Goal: Task Accomplishment & Management: Complete application form

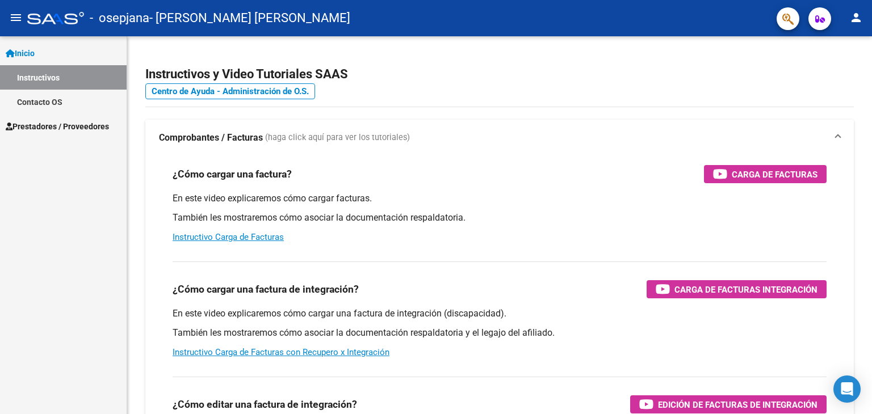
click at [12, 15] on mat-icon "menu" at bounding box center [16, 18] width 14 height 14
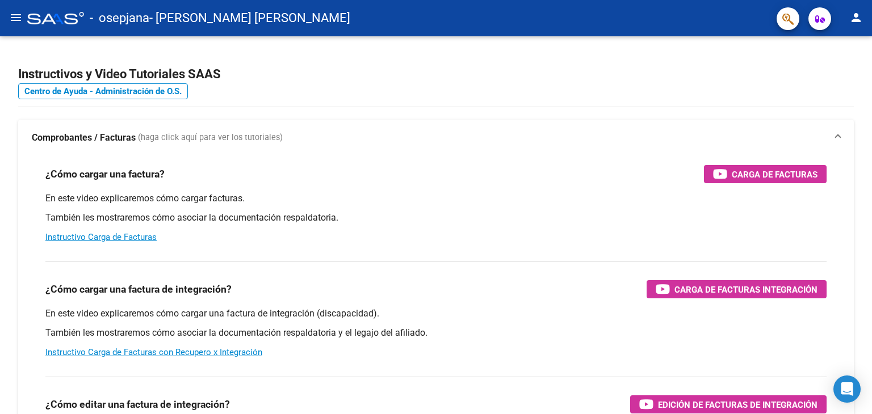
click at [11, 17] on mat-icon "menu" at bounding box center [16, 18] width 14 height 14
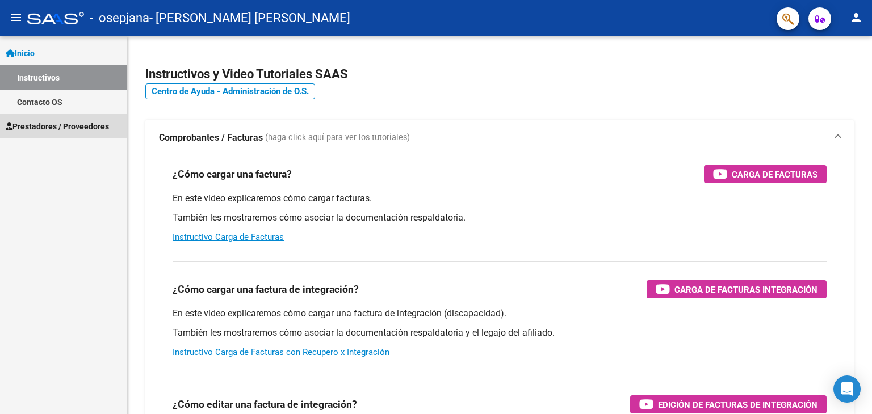
click at [46, 125] on span "Prestadores / Proveedores" at bounding box center [57, 126] width 103 height 12
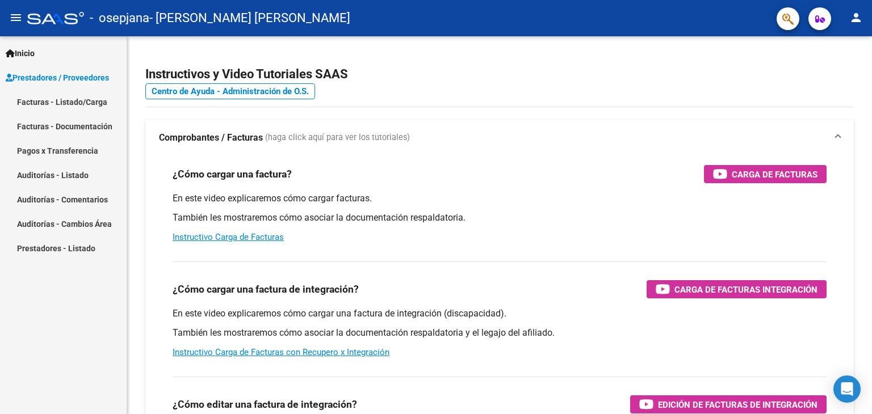
click at [63, 102] on link "Facturas - Listado/Carga" at bounding box center [63, 102] width 127 height 24
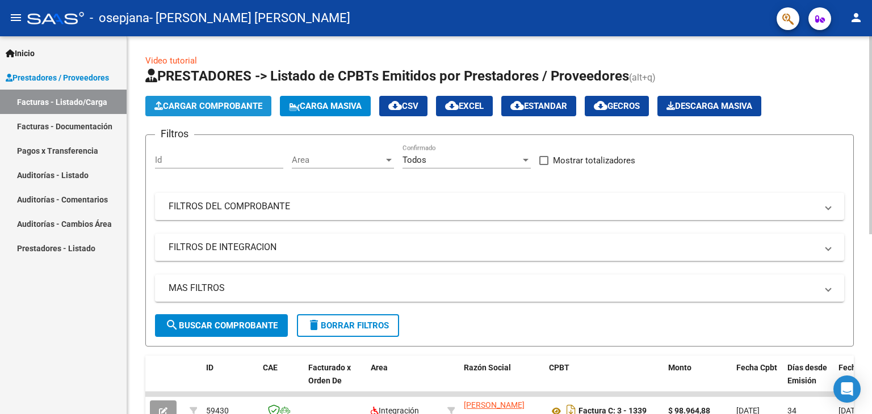
click at [251, 107] on span "Cargar Comprobante" at bounding box center [208, 106] width 108 height 10
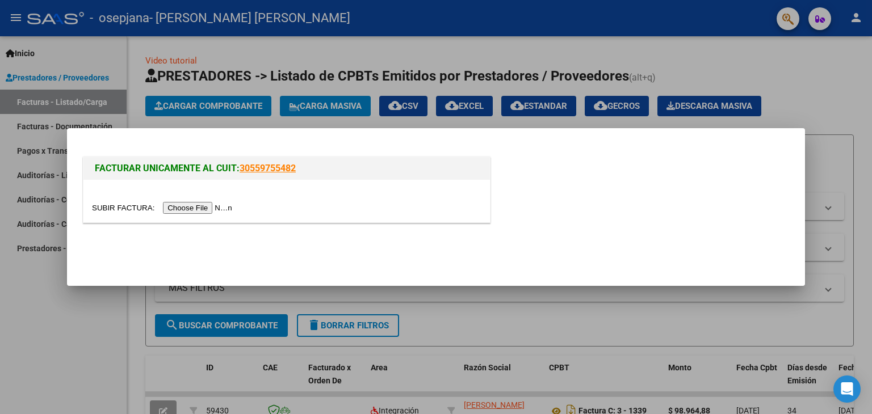
click at [220, 208] on input "file" at bounding box center [164, 208] width 144 height 12
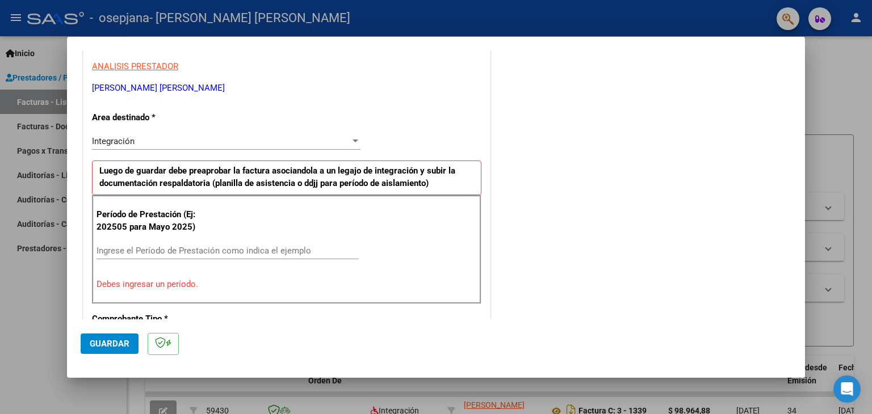
scroll to position [227, 0]
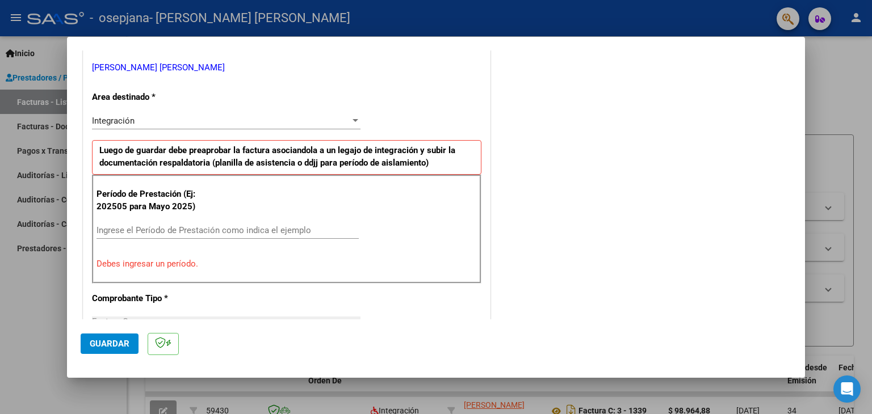
click at [168, 230] on input "Ingrese el Período de Prestación como indica el ejemplo" at bounding box center [228, 230] width 262 height 10
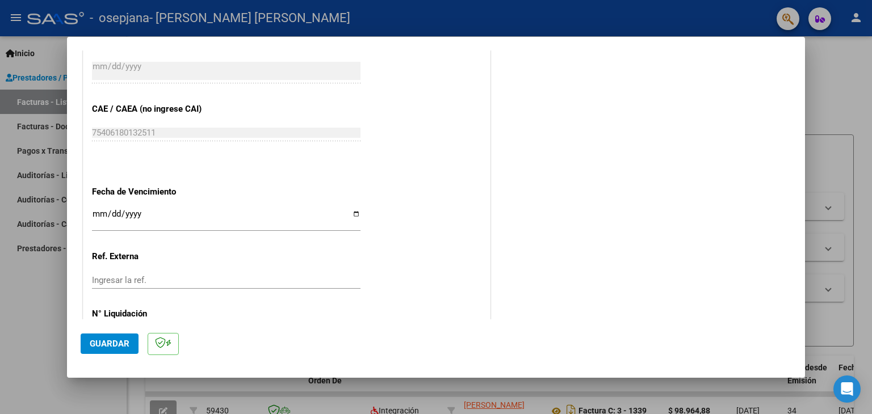
scroll to position [728, 0]
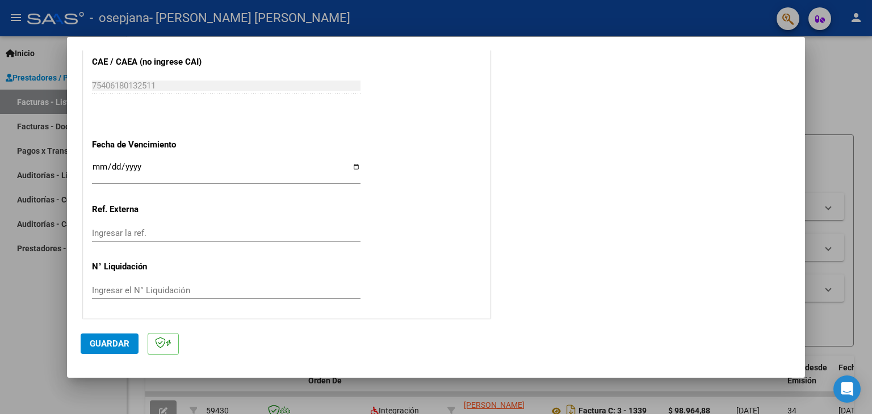
type input "202509"
click at [355, 167] on input "Ingresar la fecha" at bounding box center [226, 171] width 269 height 18
type input "[DATE]"
click at [157, 232] on input "Ingresar la ref." at bounding box center [226, 233] width 269 height 10
click at [154, 228] on input "Ingresar la ref." at bounding box center [226, 233] width 269 height 10
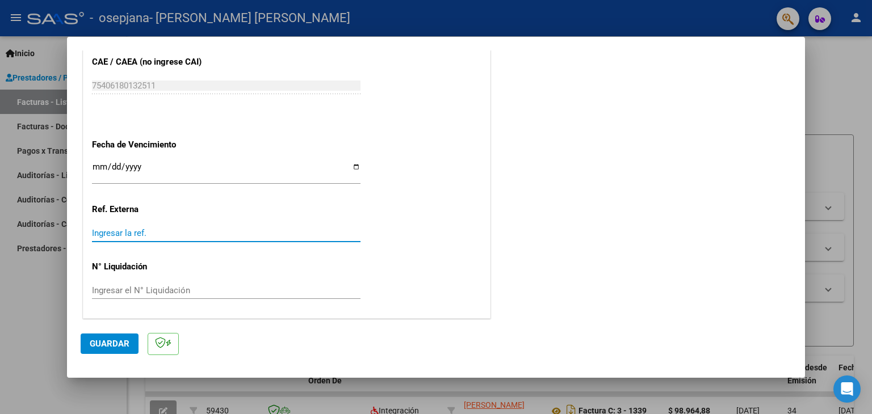
click at [154, 228] on input "Ingresar la ref." at bounding box center [226, 233] width 269 height 10
click at [147, 294] on input "Ingresar el N° Liquidación" at bounding box center [226, 291] width 269 height 10
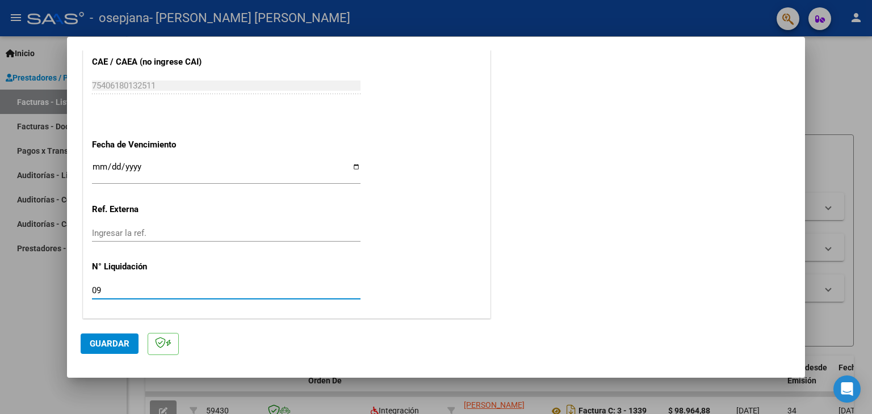
type input "09"
click at [129, 341] on button "Guardar" at bounding box center [110, 344] width 58 height 20
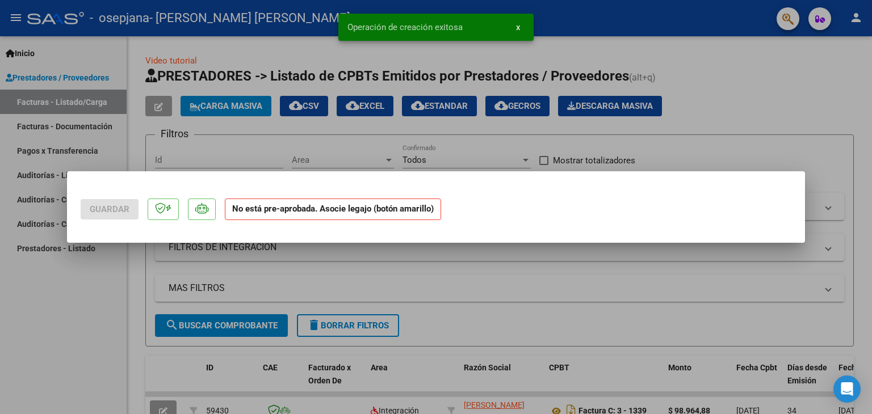
scroll to position [0, 0]
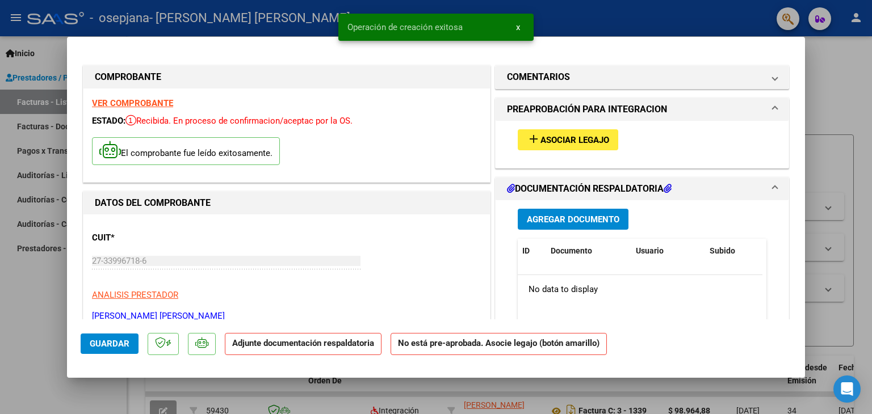
click at [592, 138] on span "Asociar Legajo" at bounding box center [574, 140] width 69 height 10
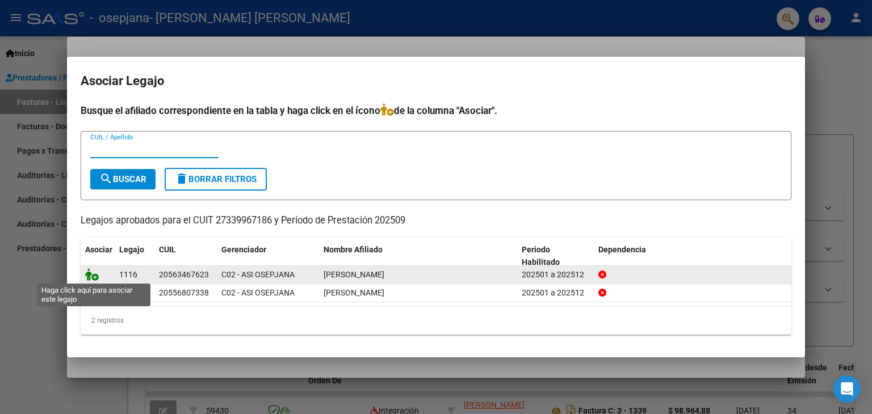
click at [91, 275] on icon at bounding box center [92, 275] width 14 height 12
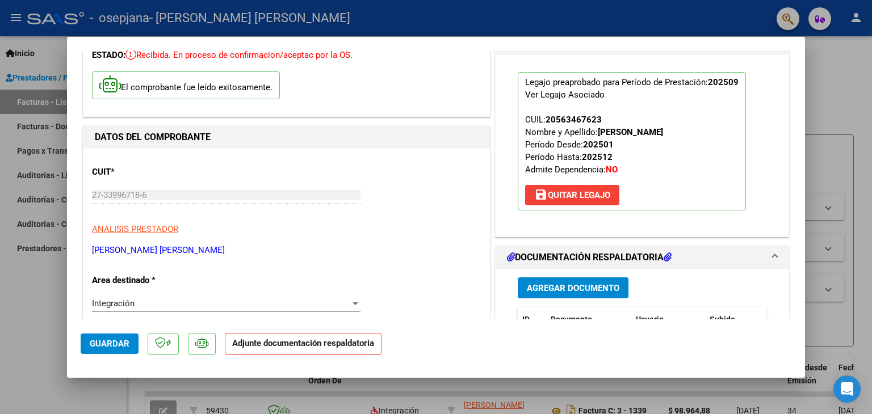
scroll to position [114, 0]
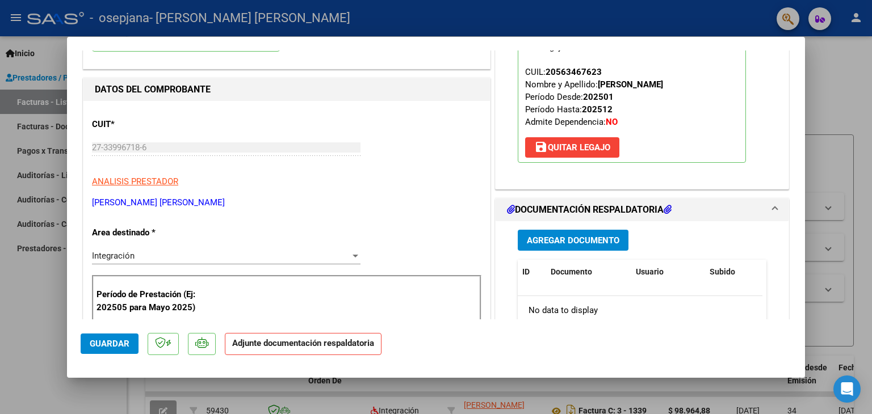
click at [569, 246] on button "Agregar Documento" at bounding box center [573, 240] width 111 height 21
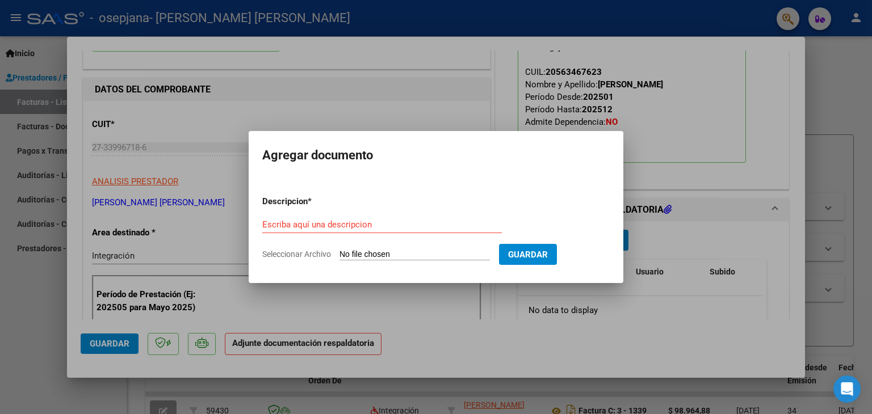
click at [336, 219] on div "Escriba aquí una descripcion" at bounding box center [382, 224] width 240 height 17
click at [347, 225] on input "Escriba aquí una descripcion" at bounding box center [382, 225] width 240 height 10
type input "planilla sep"
click at [543, 255] on span "Guardar" at bounding box center [528, 255] width 40 height 10
click at [458, 254] on input "Seleccionar Archivo" at bounding box center [415, 255] width 150 height 11
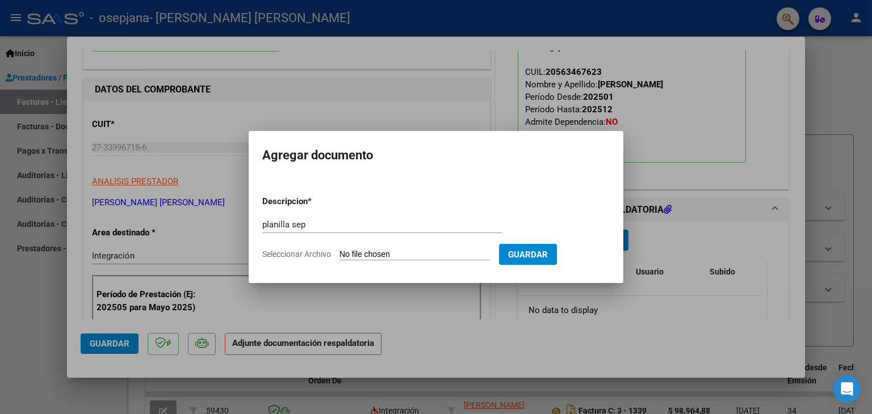
type input "C:\fakepath\planilla [PERSON_NAME].pdf"
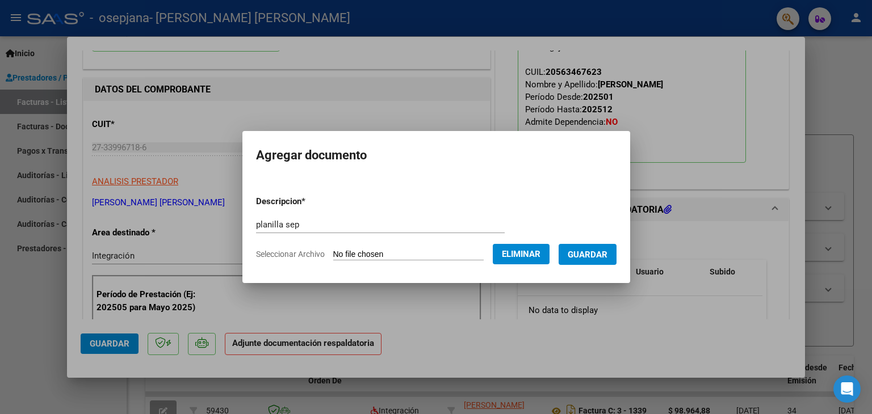
click at [604, 259] on span "Guardar" at bounding box center [588, 255] width 40 height 10
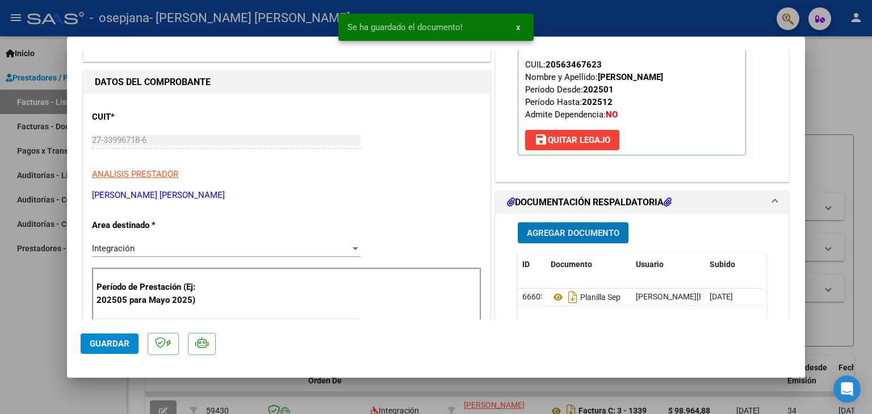
scroll to position [57, 0]
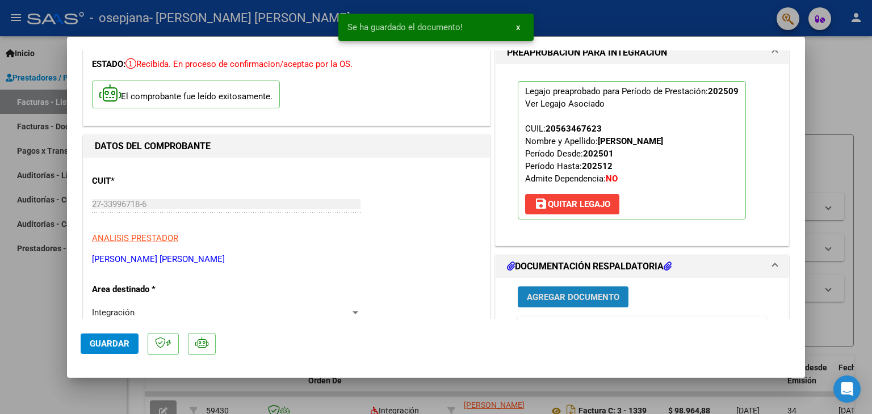
click at [585, 298] on span "Agregar Documento" at bounding box center [573, 297] width 93 height 10
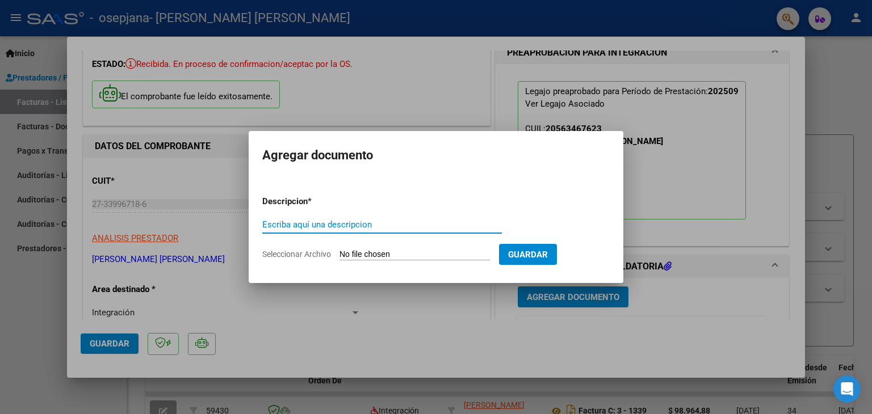
click at [401, 225] on input "Escriba aquí una descripcion" at bounding box center [382, 225] width 240 height 10
type input "cae [PERSON_NAME]"
click at [444, 255] on input "Seleccionar Archivo" at bounding box center [415, 255] width 150 height 11
type input "C:\fakepath\cae [PERSON_NAME].pdf"
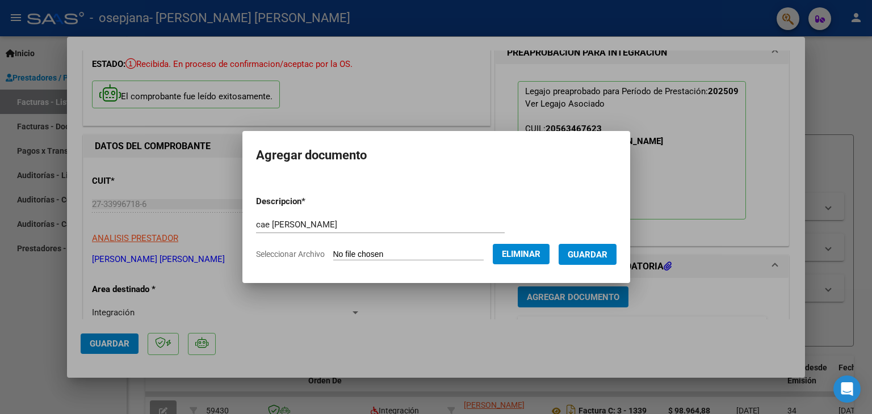
click at [595, 257] on span "Guardar" at bounding box center [588, 255] width 40 height 10
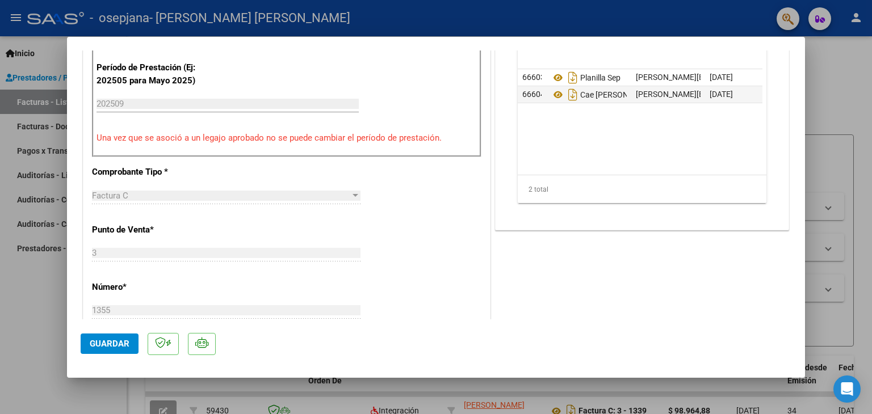
scroll to position [568, 0]
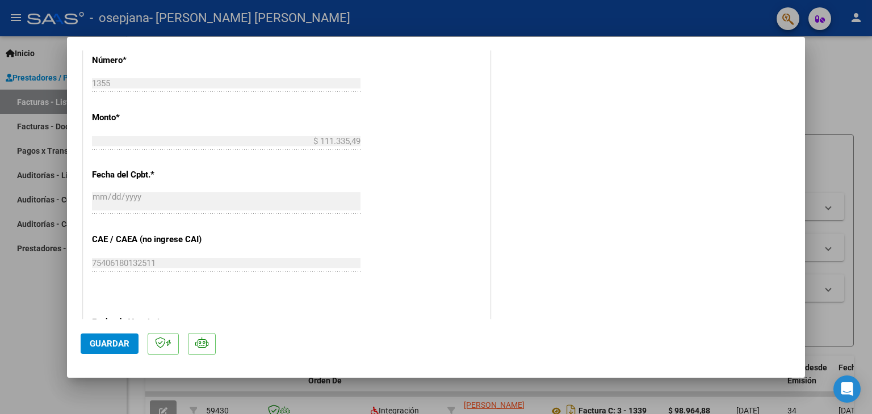
click at [102, 344] on span "Guardar" at bounding box center [110, 344] width 40 height 10
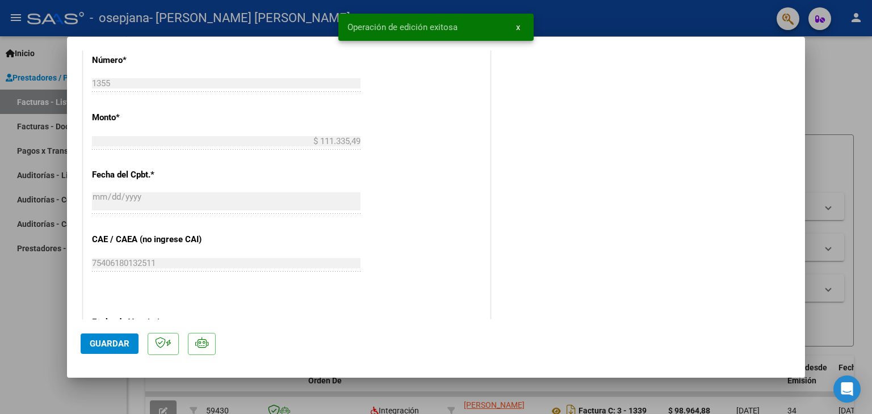
click at [831, 90] on div at bounding box center [436, 207] width 872 height 414
type input "$ 0,00"
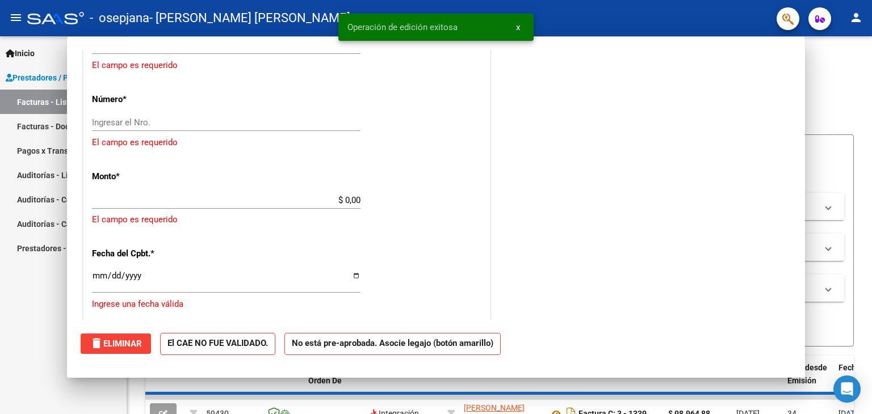
scroll to position [606, 0]
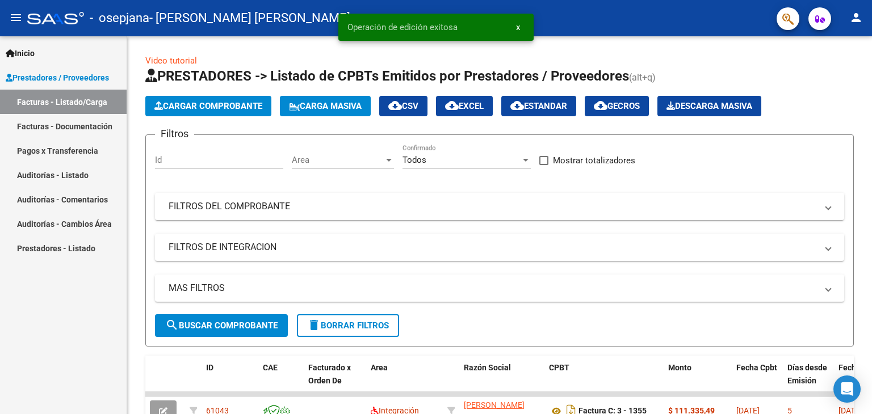
click at [68, 100] on link "Facturas - Listado/Carga" at bounding box center [63, 102] width 127 height 24
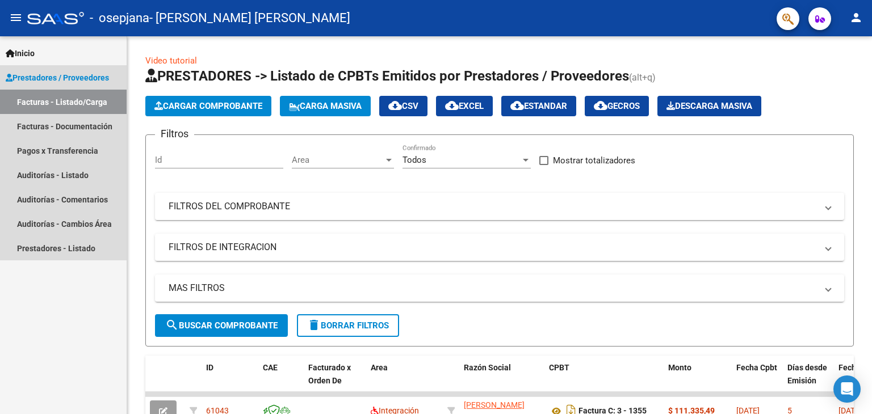
click at [63, 103] on link "Facturas - Listado/Carga" at bounding box center [63, 102] width 127 height 24
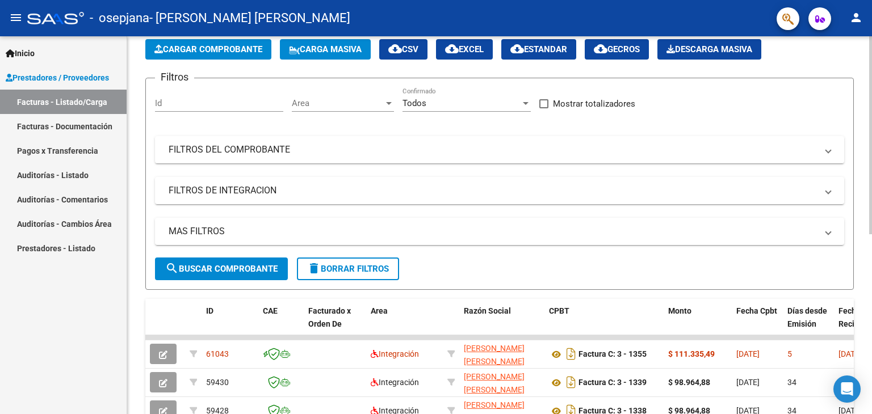
scroll to position [0, 0]
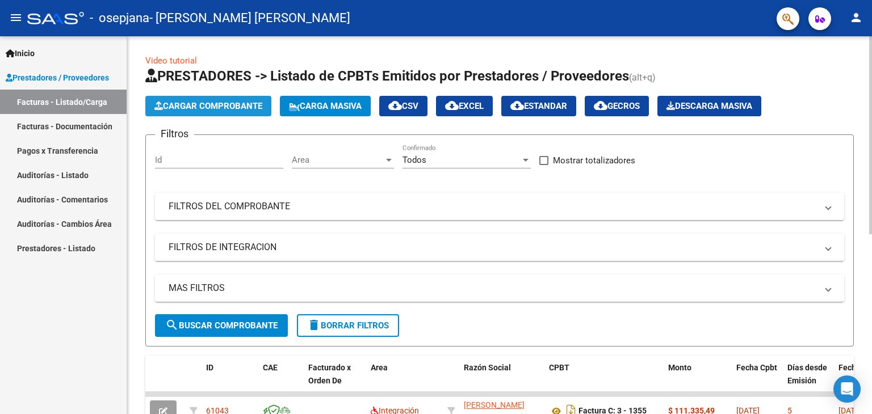
click at [177, 101] on span "Cargar Comprobante" at bounding box center [208, 106] width 108 height 10
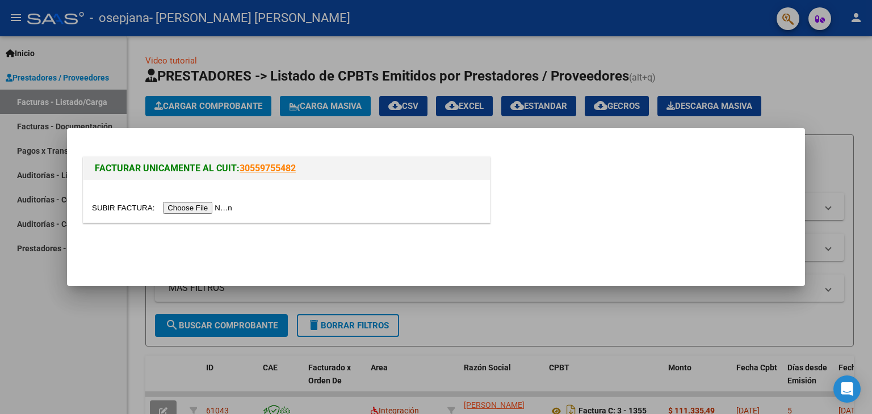
click at [202, 208] on input "file" at bounding box center [164, 208] width 144 height 12
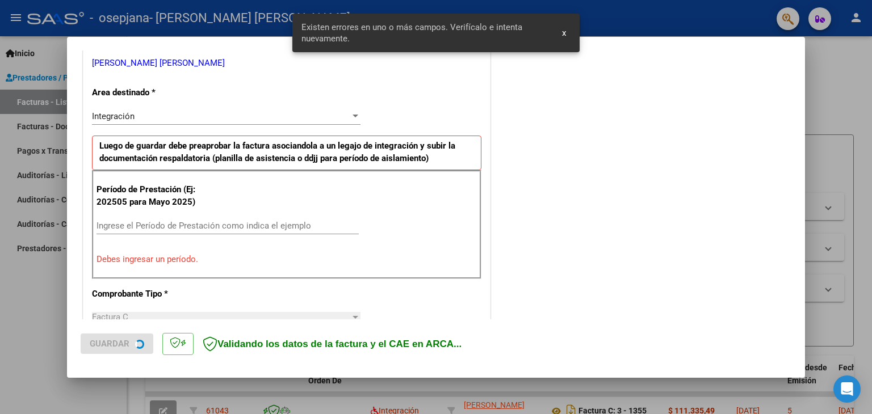
scroll to position [238, 0]
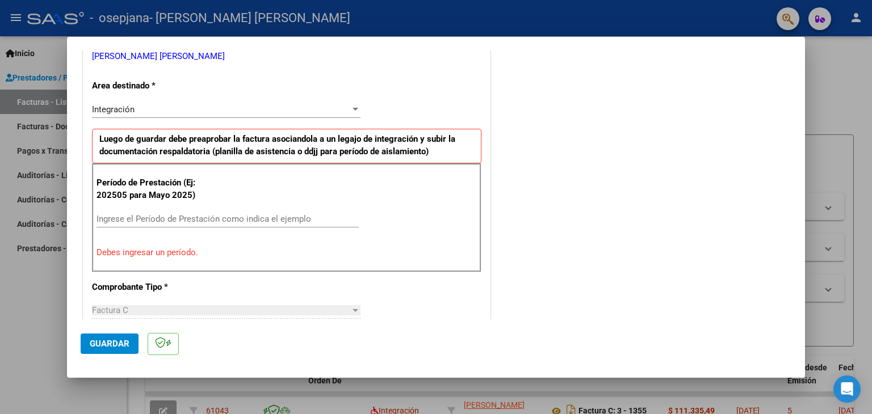
click at [244, 214] on input "Ingrese el Período de Prestación como indica el ejemplo" at bounding box center [228, 219] width 262 height 10
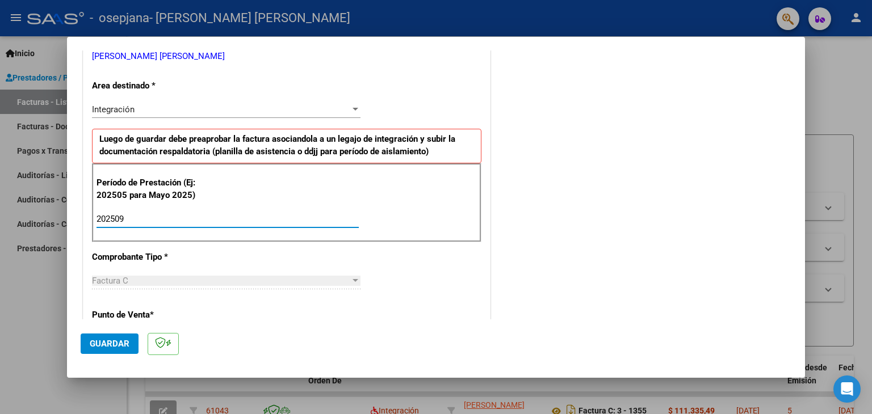
type input "202509"
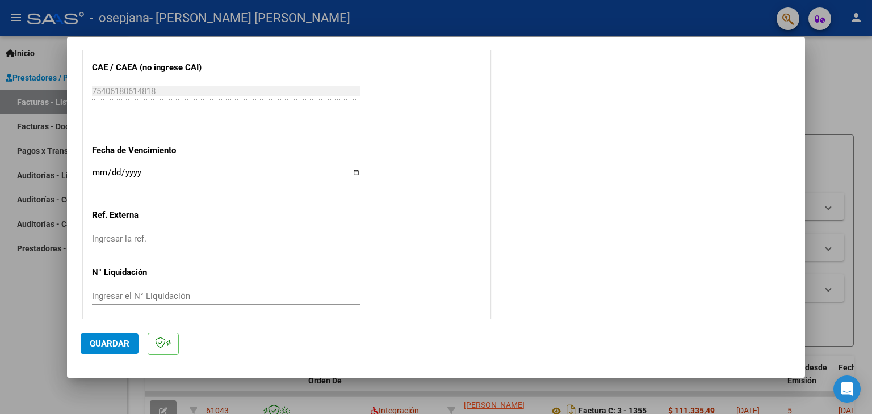
scroll to position [728, 0]
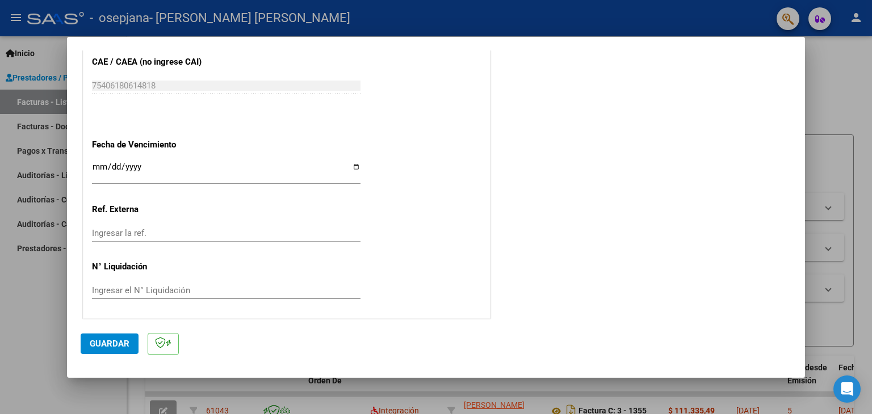
click at [355, 166] on input "Ingresar la fecha" at bounding box center [226, 171] width 269 height 18
type input "[DATE]"
click at [156, 237] on input "Ingresar la ref." at bounding box center [226, 233] width 269 height 10
click at [179, 289] on input "Ingresar el N° Liquidación" at bounding box center [226, 291] width 269 height 10
type input "09"
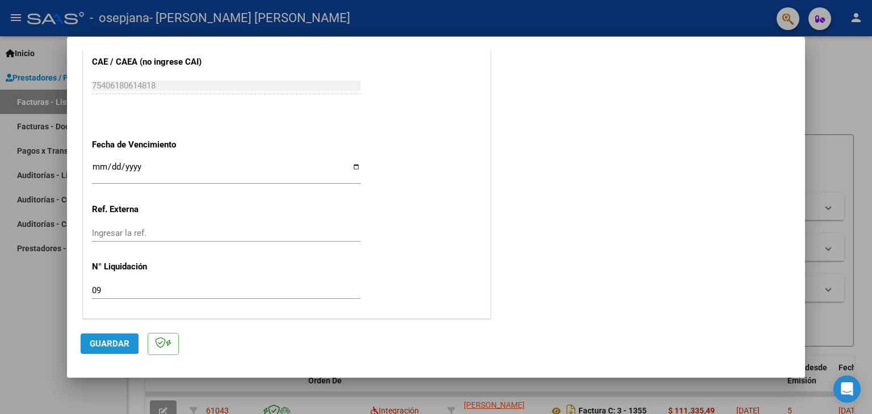
click at [124, 336] on button "Guardar" at bounding box center [110, 344] width 58 height 20
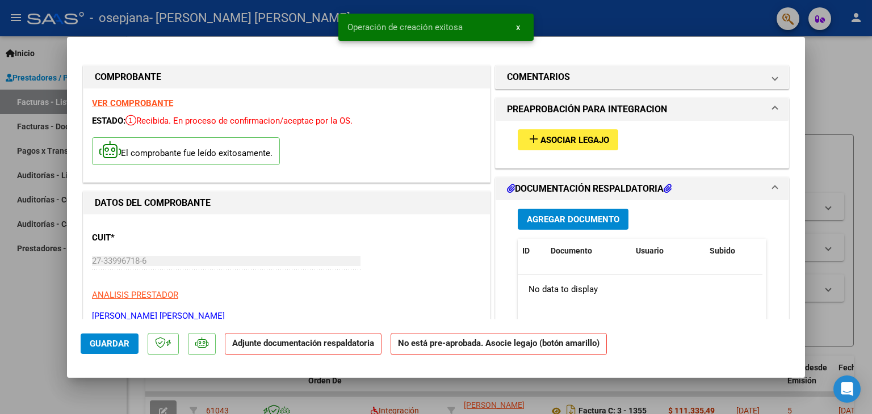
click at [571, 131] on button "add Asociar Legajo" at bounding box center [568, 139] width 100 height 21
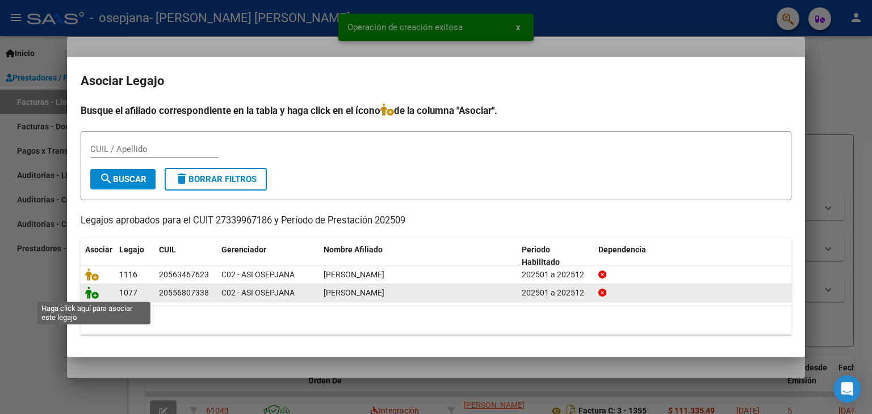
click at [93, 295] on icon at bounding box center [92, 293] width 14 height 12
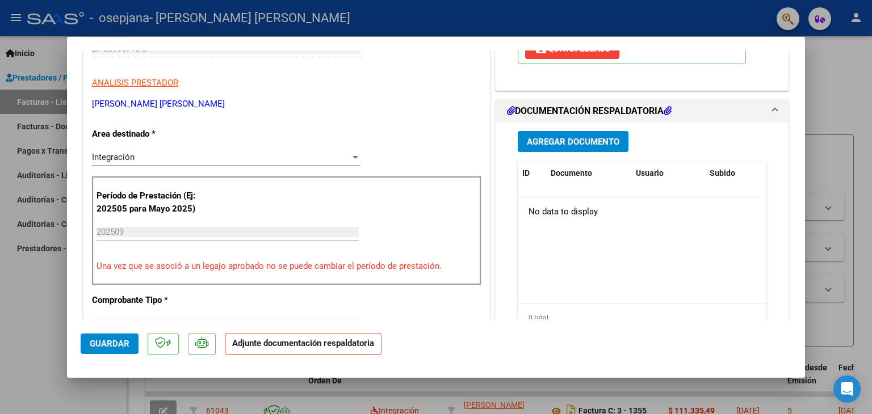
scroll to position [227, 0]
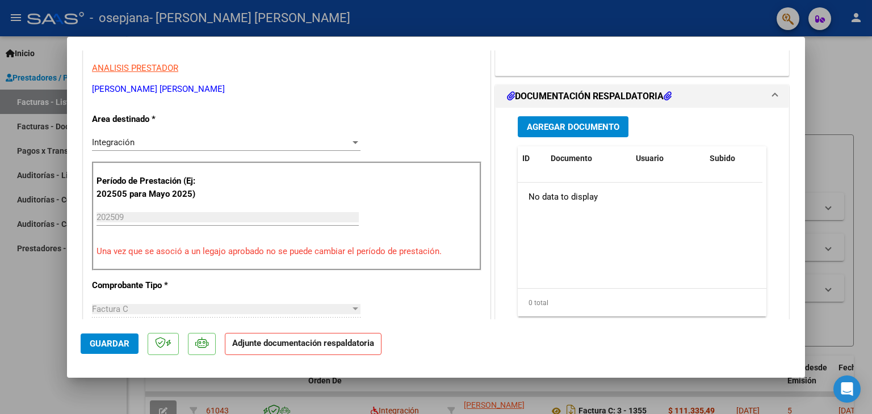
click at [580, 112] on div "Agregar Documento ID Documento Usuario Subido Acción No data to display 0 total…" at bounding box center [642, 221] width 266 height 227
click at [580, 118] on button "Agregar Documento" at bounding box center [573, 126] width 111 height 21
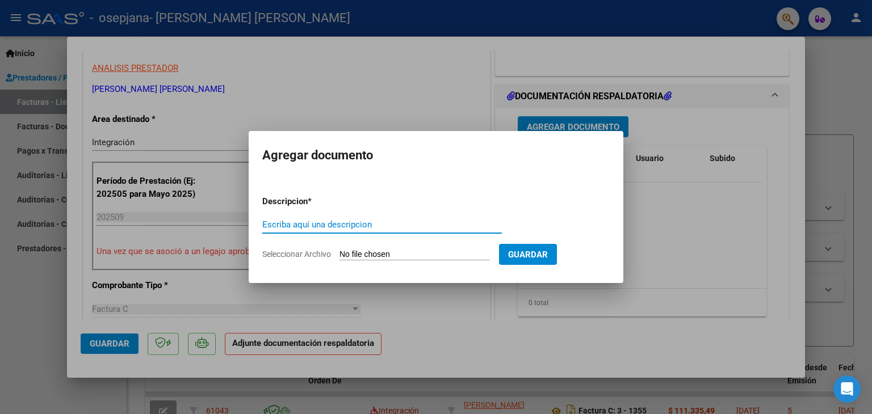
click at [342, 220] on input "Escriba aquí una descripcion" at bounding box center [382, 225] width 240 height 10
type input "planilla sep"
click at [434, 254] on input "Seleccionar Archivo" at bounding box center [415, 255] width 150 height 11
type input "C:\fakepath\planilla [PERSON_NAME].pdf"
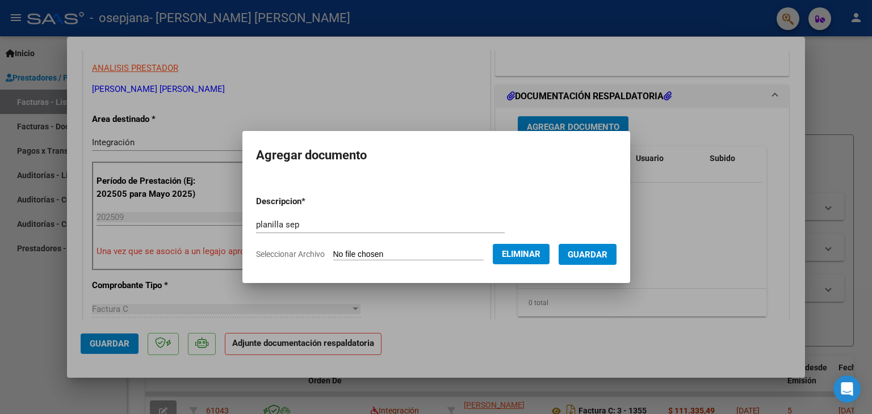
click at [601, 258] on span "Guardar" at bounding box center [588, 255] width 40 height 10
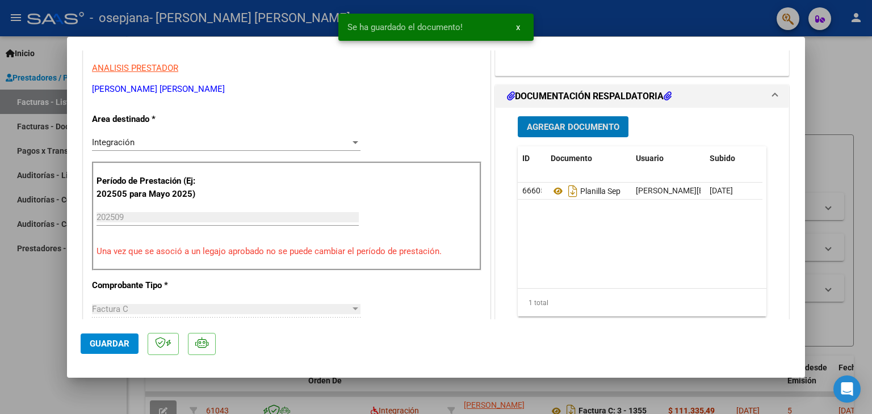
click at [602, 129] on span "Agregar Documento" at bounding box center [573, 127] width 93 height 10
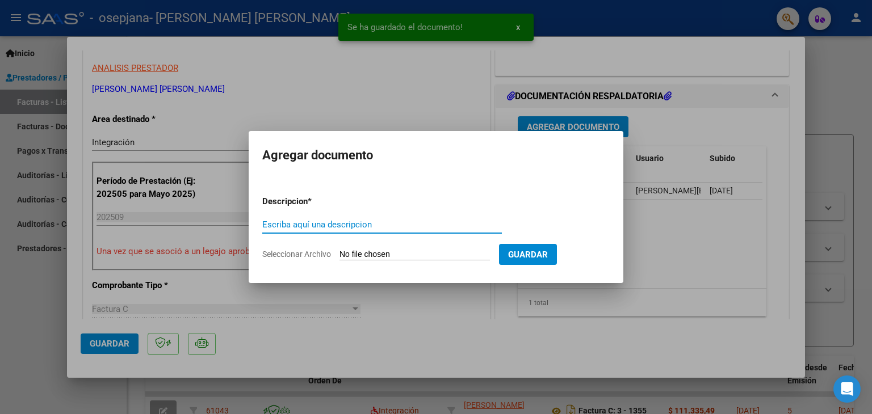
click at [358, 227] on input "Escriba aquí una descripcion" at bounding box center [382, 225] width 240 height 10
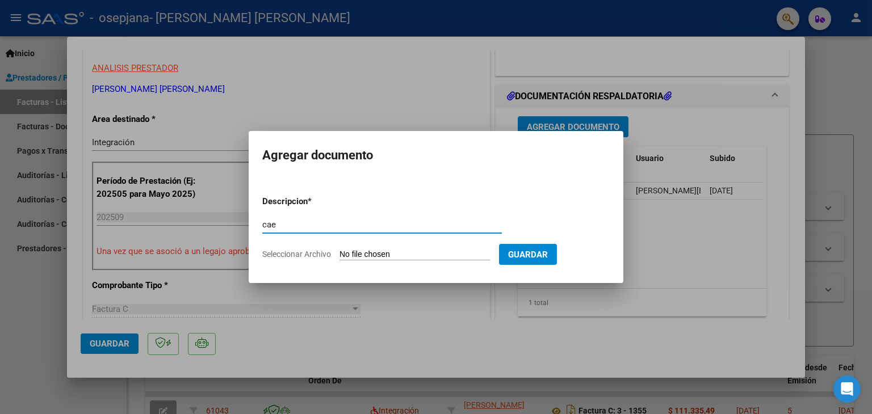
type input "cae"
click at [455, 254] on input "Seleccionar Archivo" at bounding box center [415, 255] width 150 height 11
type input "C:\fakepath\cae [PERSON_NAME].pdf"
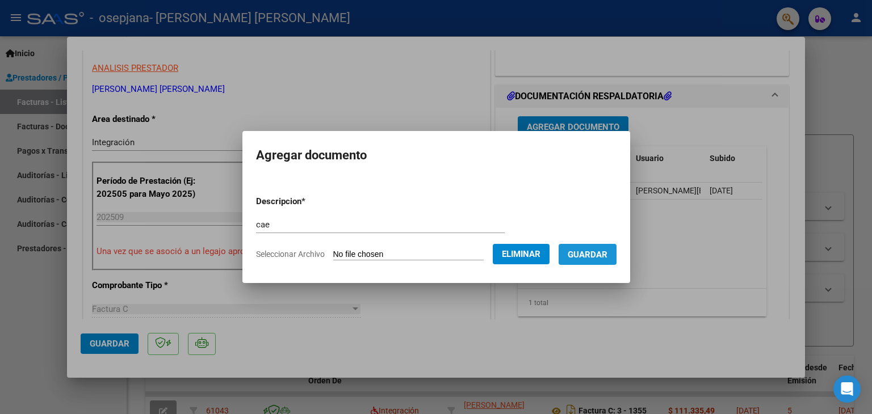
click at [594, 259] on span "Guardar" at bounding box center [588, 255] width 40 height 10
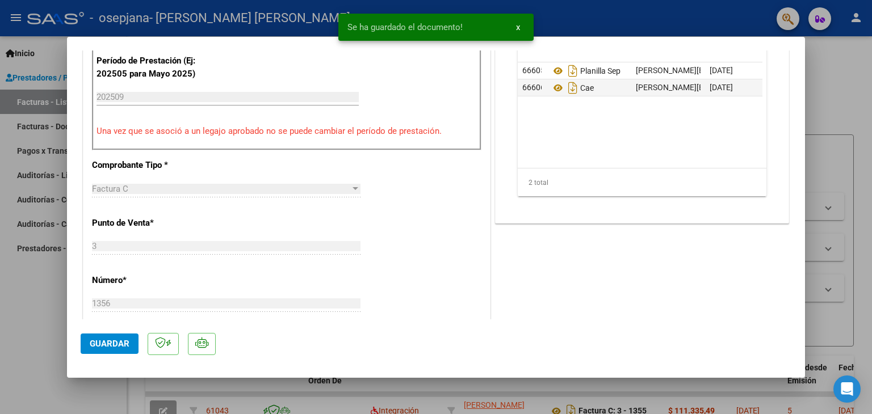
scroll to position [397, 0]
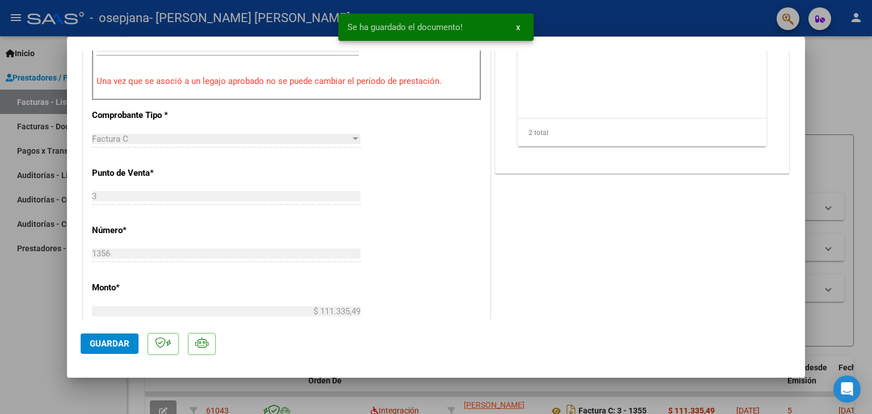
click at [93, 342] on span "Guardar" at bounding box center [110, 344] width 40 height 10
click at [830, 80] on div at bounding box center [436, 207] width 872 height 414
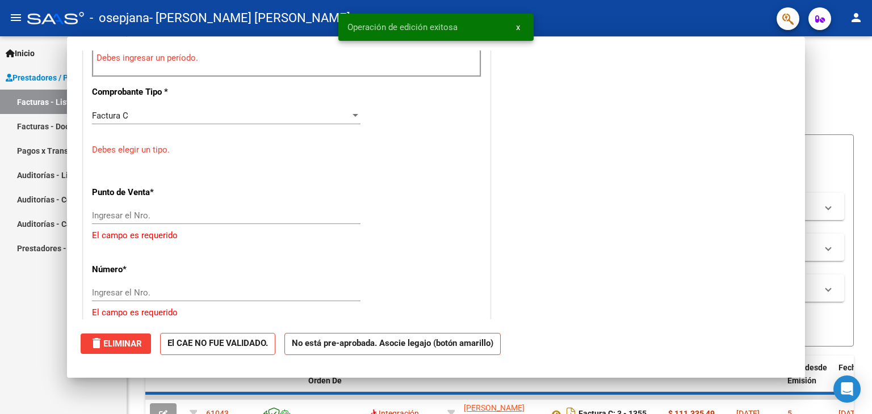
scroll to position [0, 0]
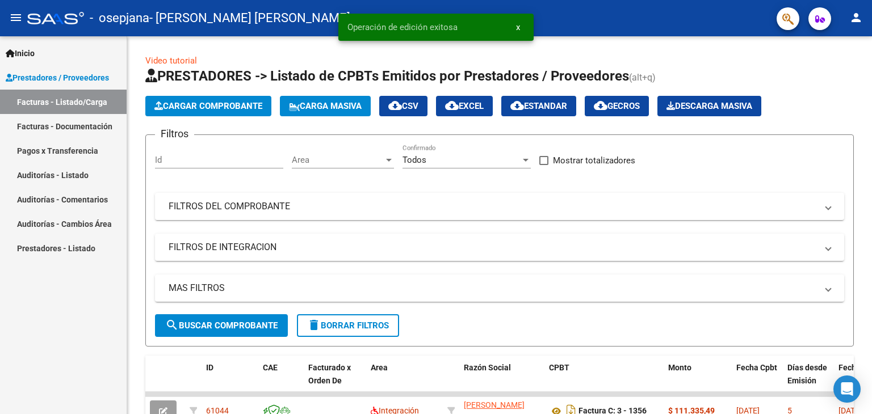
click at [74, 102] on link "Facturas - Listado/Carga" at bounding box center [63, 102] width 127 height 24
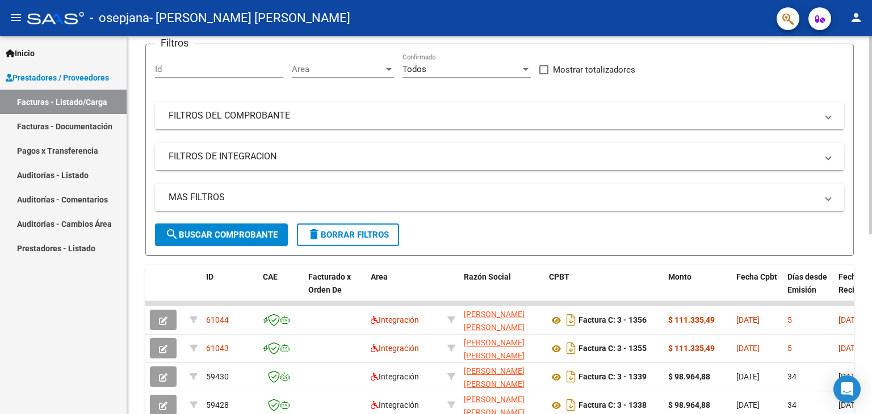
scroll to position [114, 0]
